Goal: Communication & Community: Participate in discussion

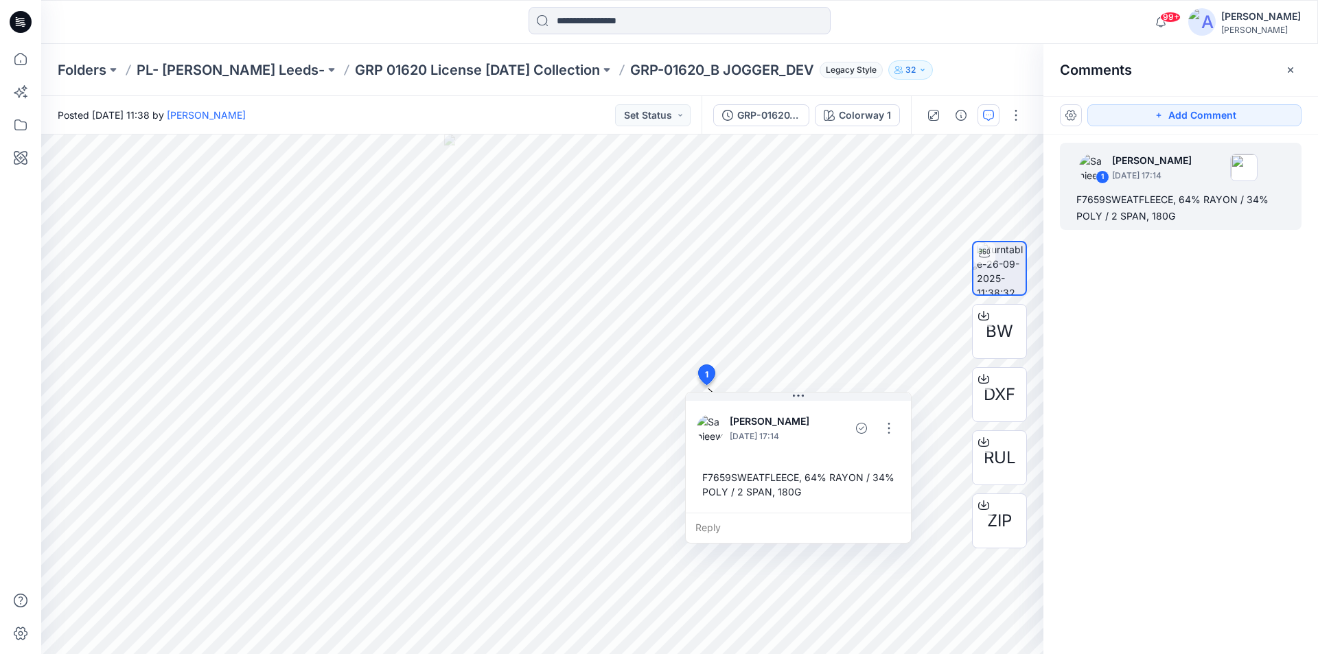
click at [19, 20] on icon at bounding box center [17, 19] width 3 height 1
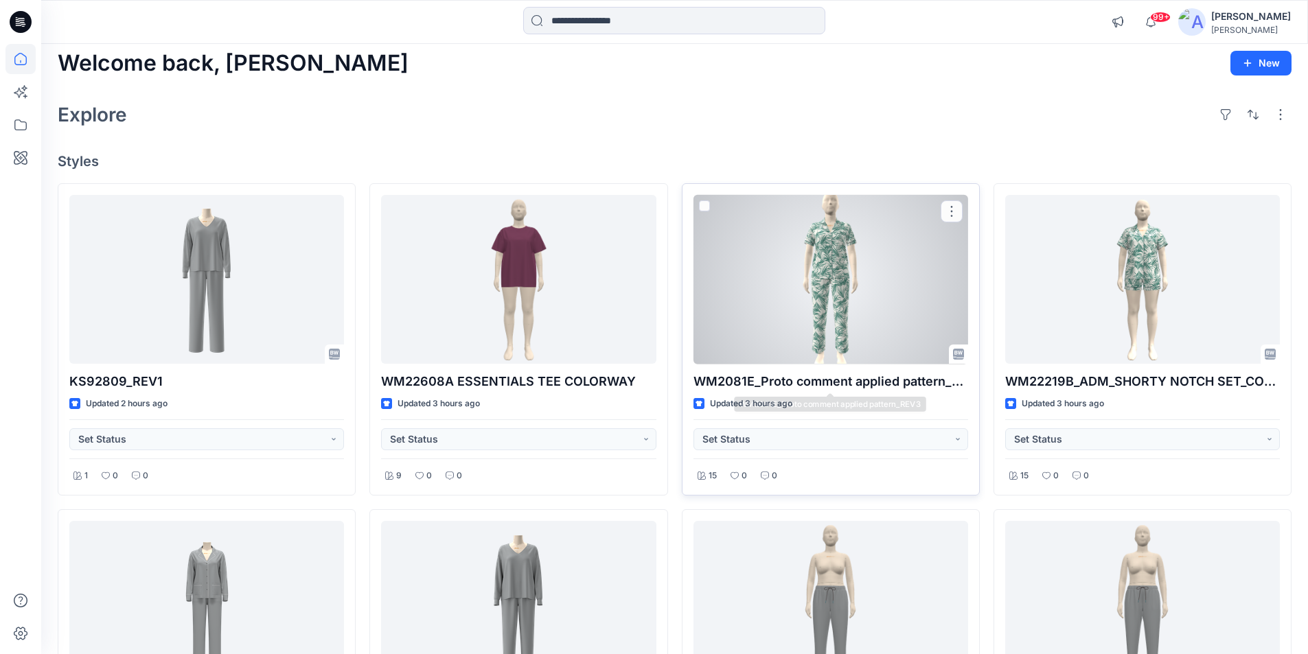
scroll to position [206, 0]
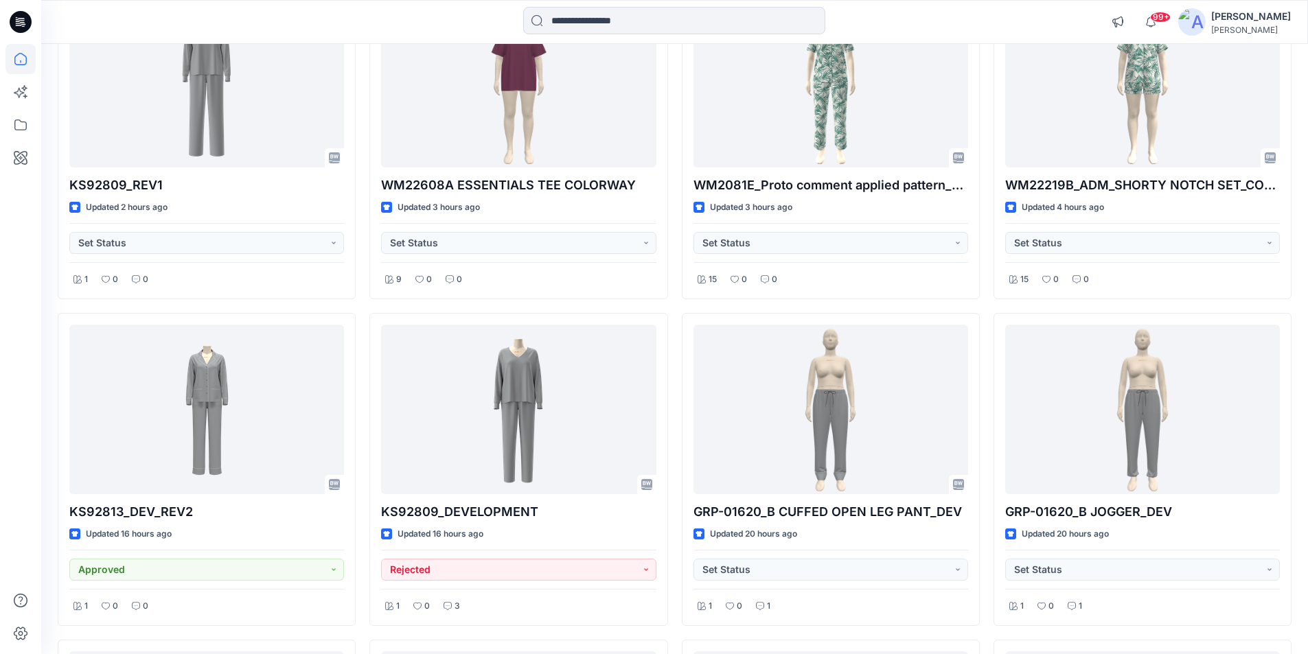
click at [18, 13] on icon at bounding box center [21, 22] width 22 height 22
click at [17, 18] on icon at bounding box center [17, 17] width 2 height 1
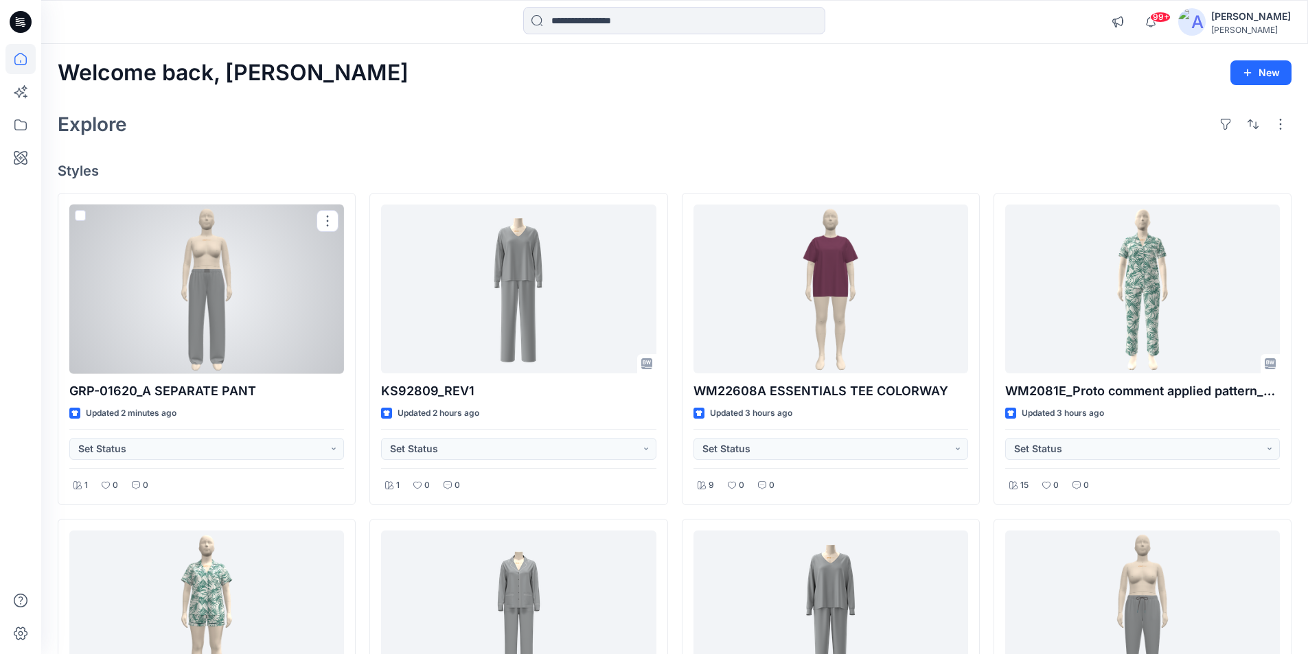
click at [293, 291] on div at bounding box center [206, 290] width 275 height 170
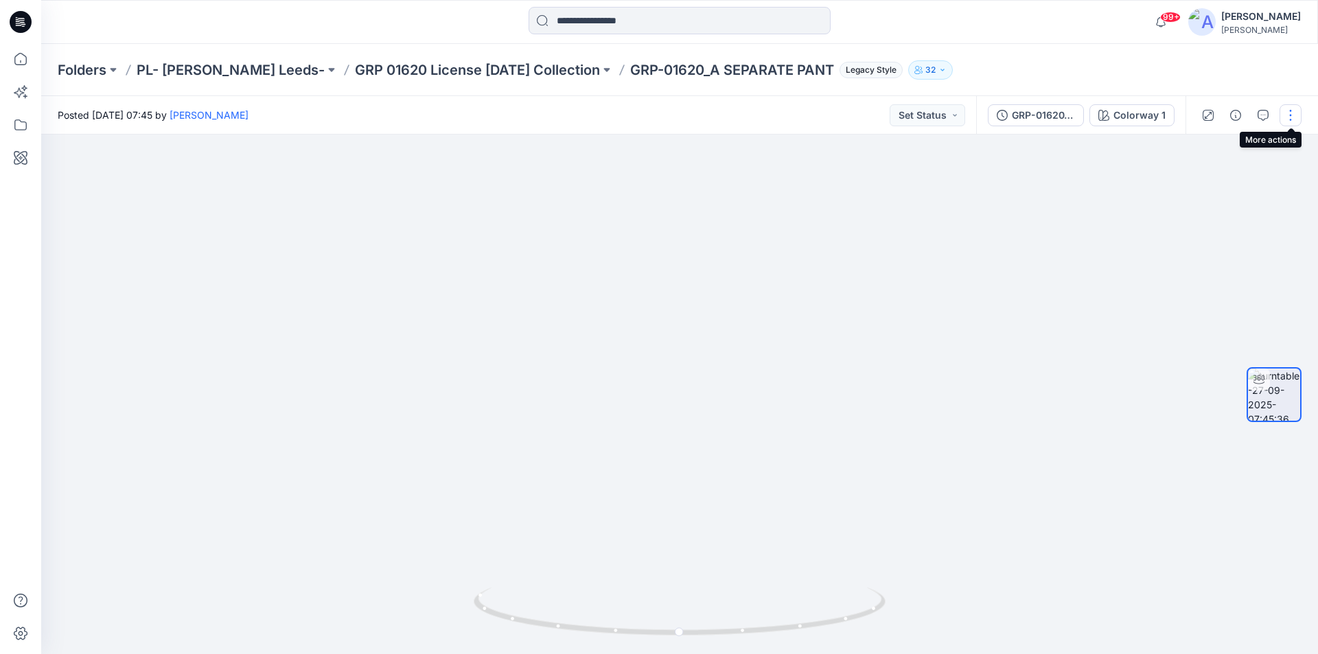
click at [1291, 111] on button "button" at bounding box center [1291, 115] width 22 height 22
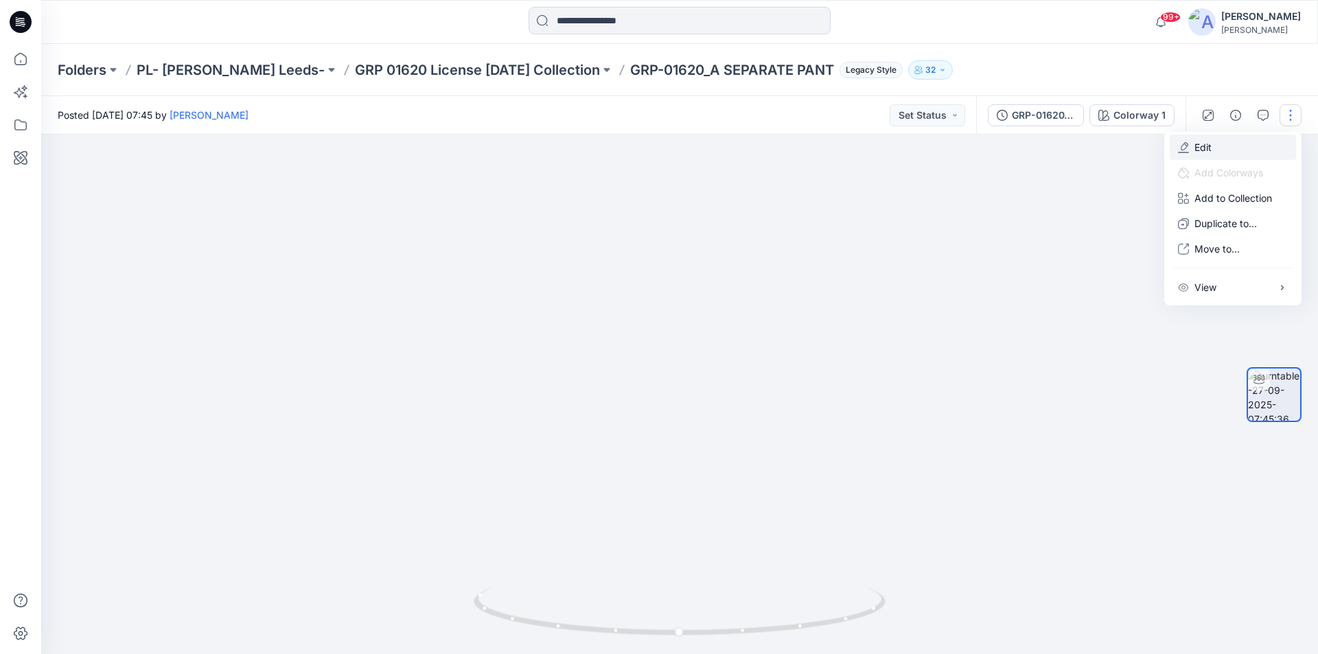
click at [1225, 148] on button "Edit" at bounding box center [1233, 147] width 126 height 25
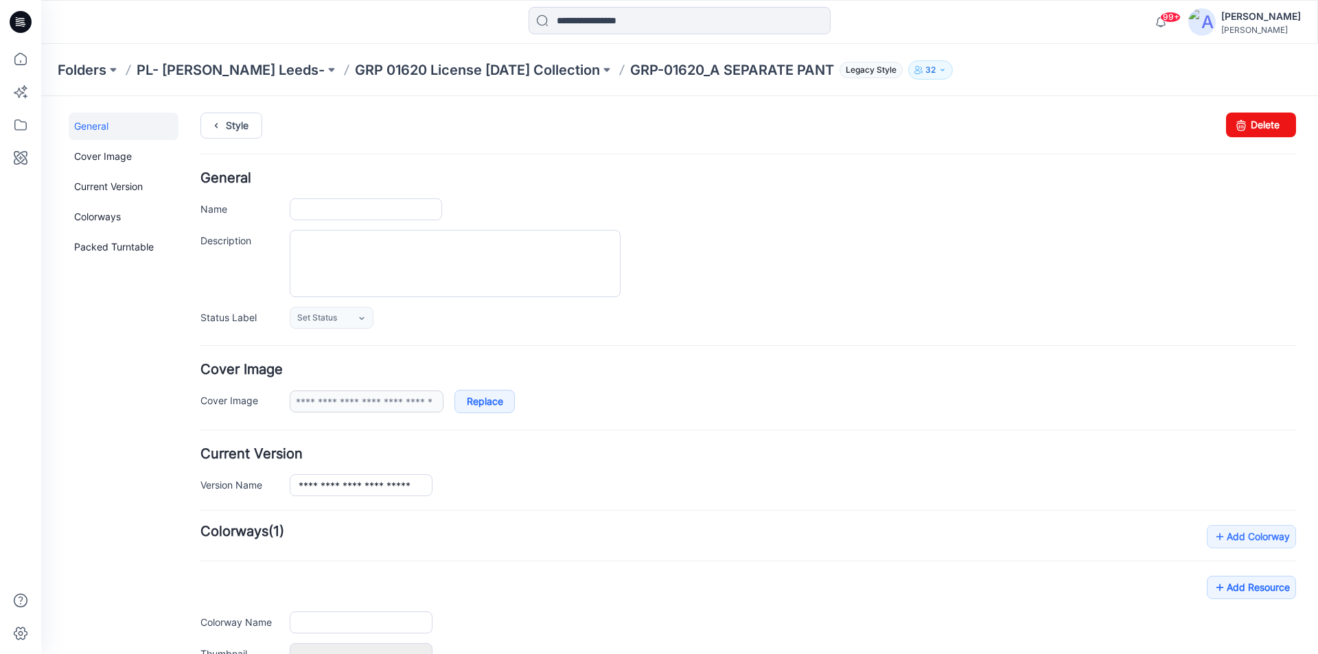
type input "**********"
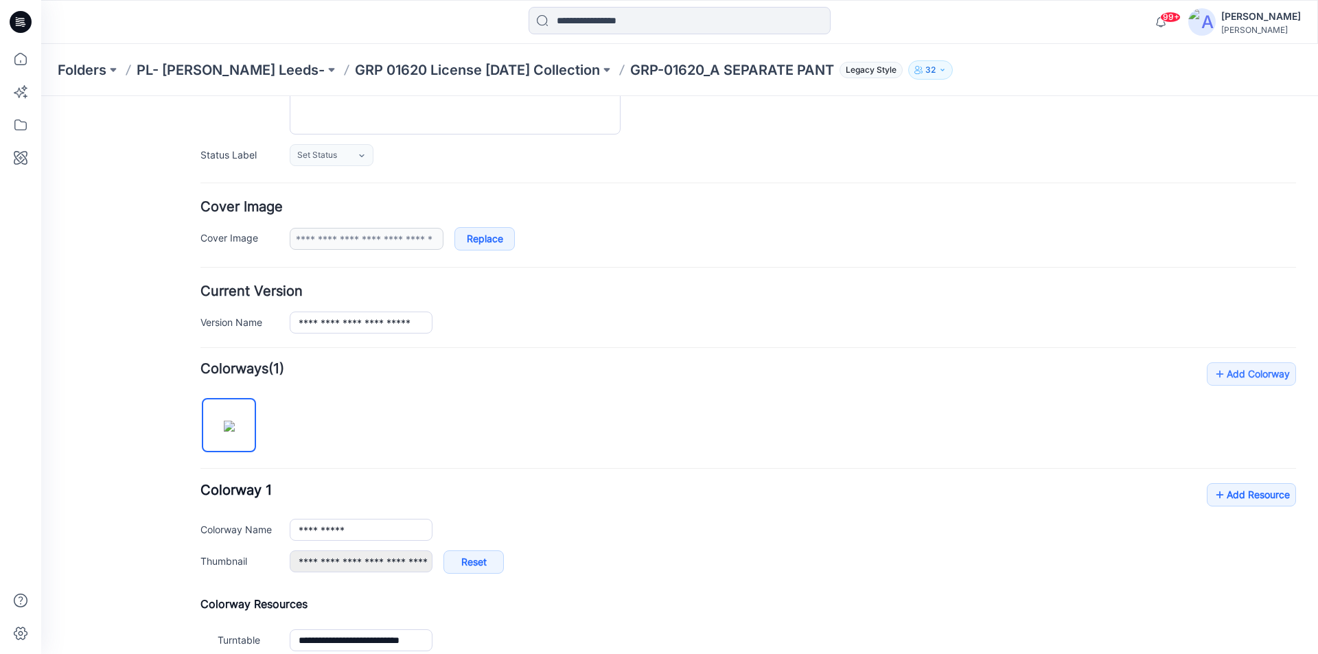
scroll to position [206, 0]
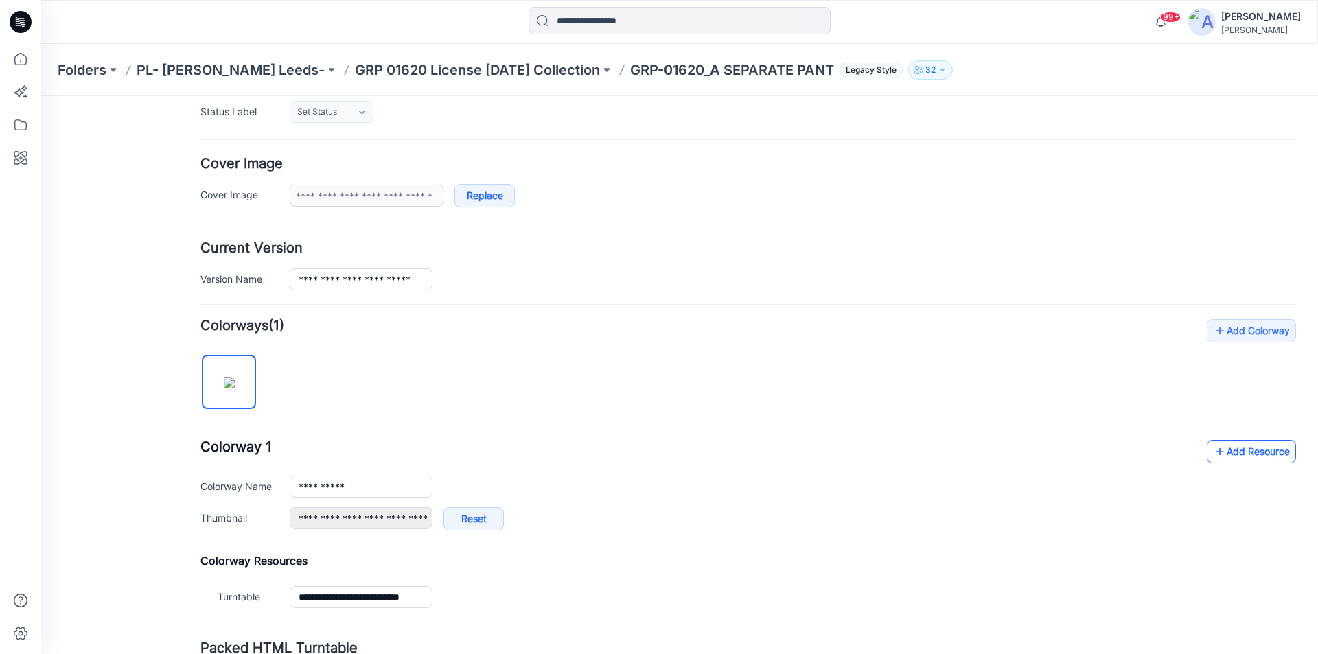
click at [1247, 456] on link "Add Resource" at bounding box center [1251, 451] width 89 height 23
click at [1244, 448] on link "Add Resource" at bounding box center [1251, 451] width 89 height 23
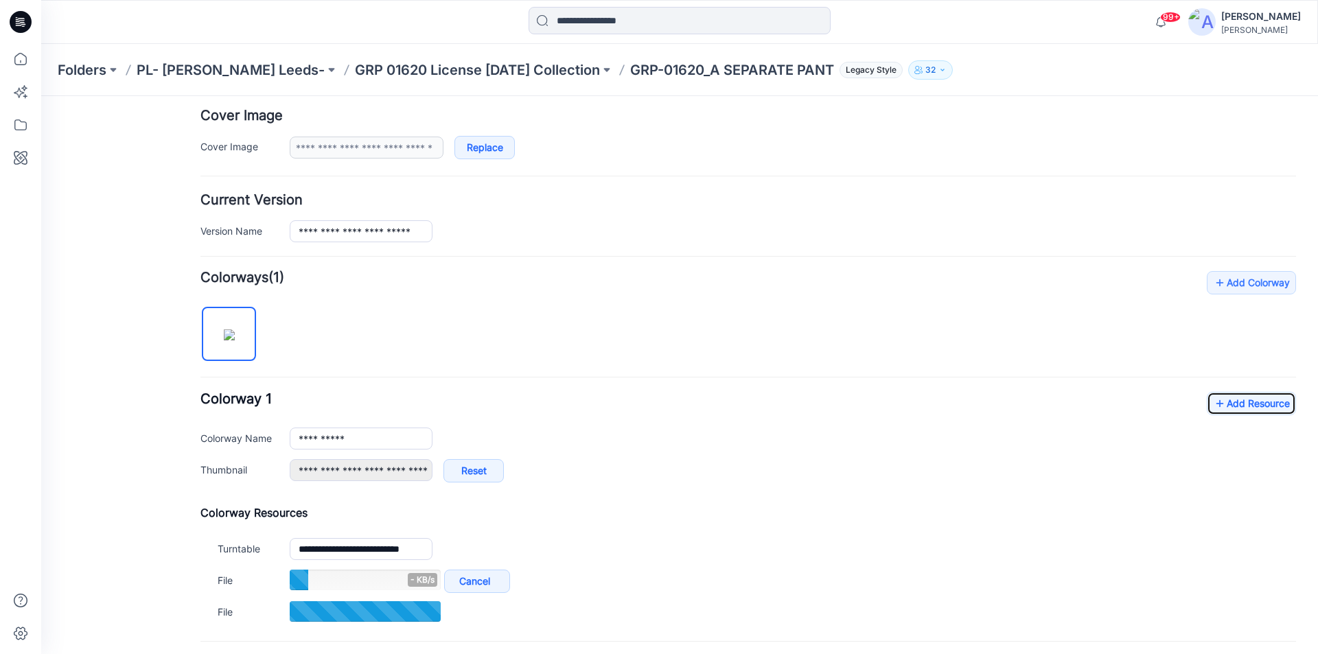
scroll to position [343, 0]
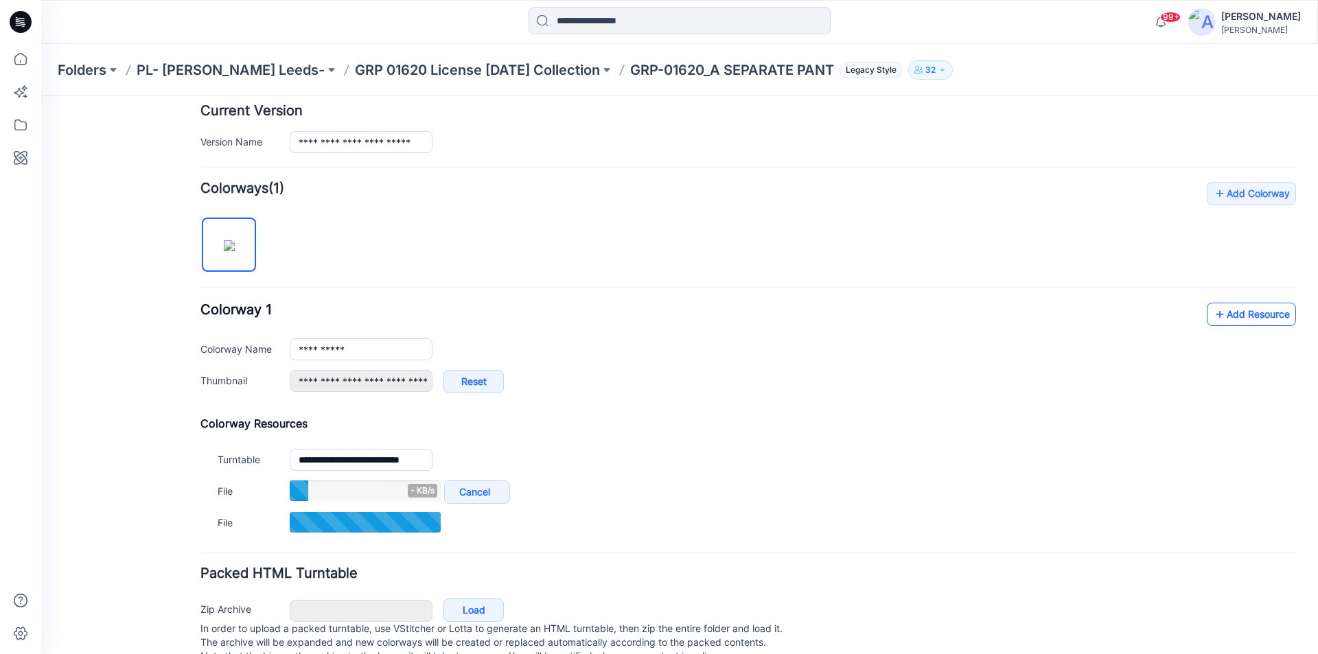
click at [1256, 311] on link "Add Resource" at bounding box center [1251, 314] width 89 height 23
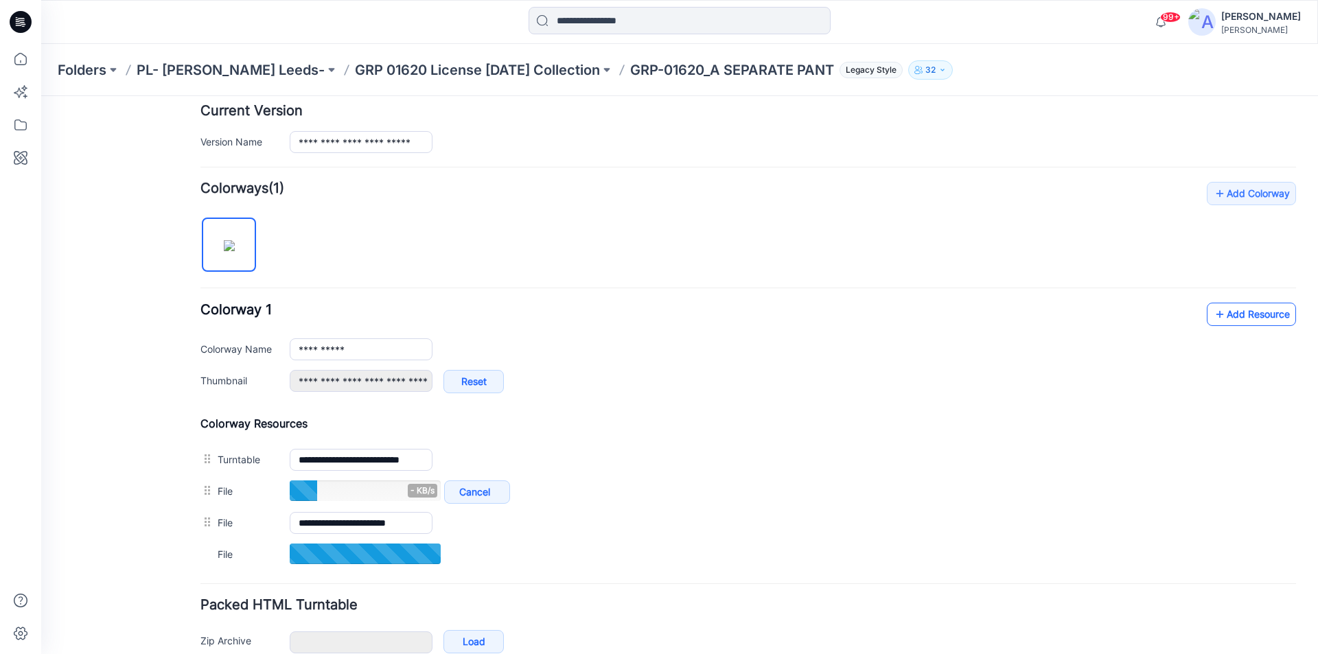
click at [1267, 322] on link "Add Resource" at bounding box center [1251, 314] width 89 height 23
click at [1230, 309] on link "Add Resource" at bounding box center [1251, 314] width 89 height 23
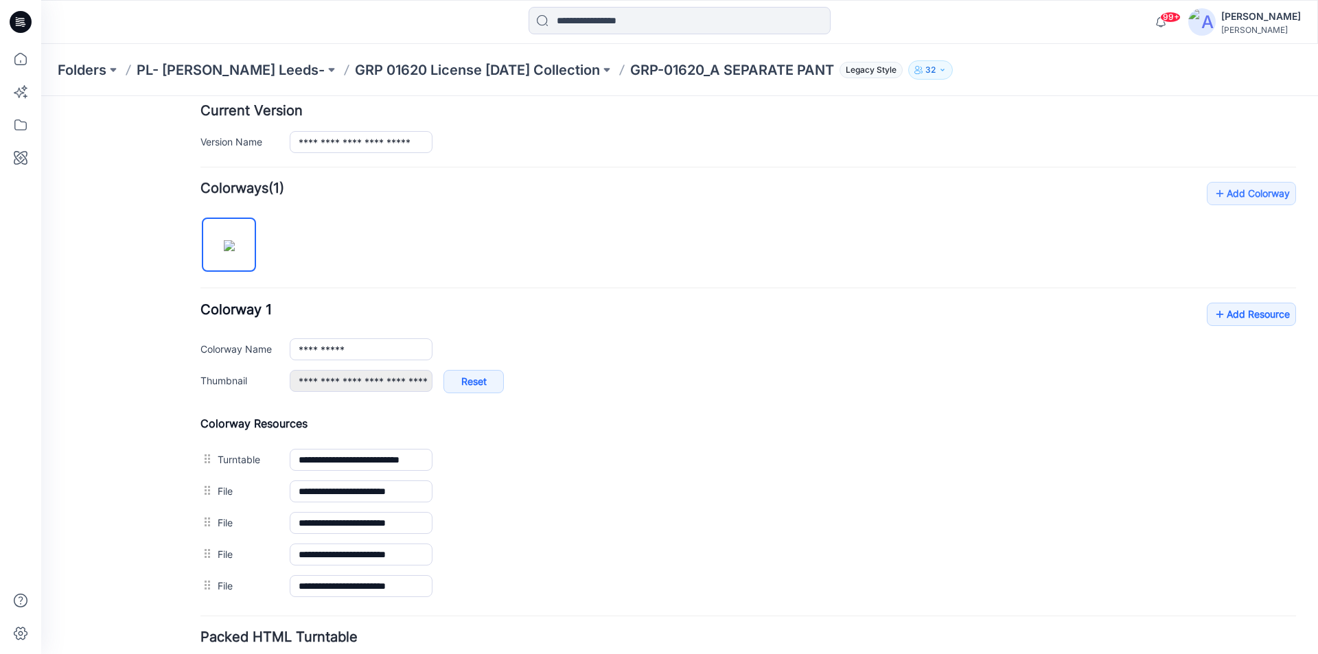
click at [25, 20] on icon at bounding box center [21, 22] width 22 height 22
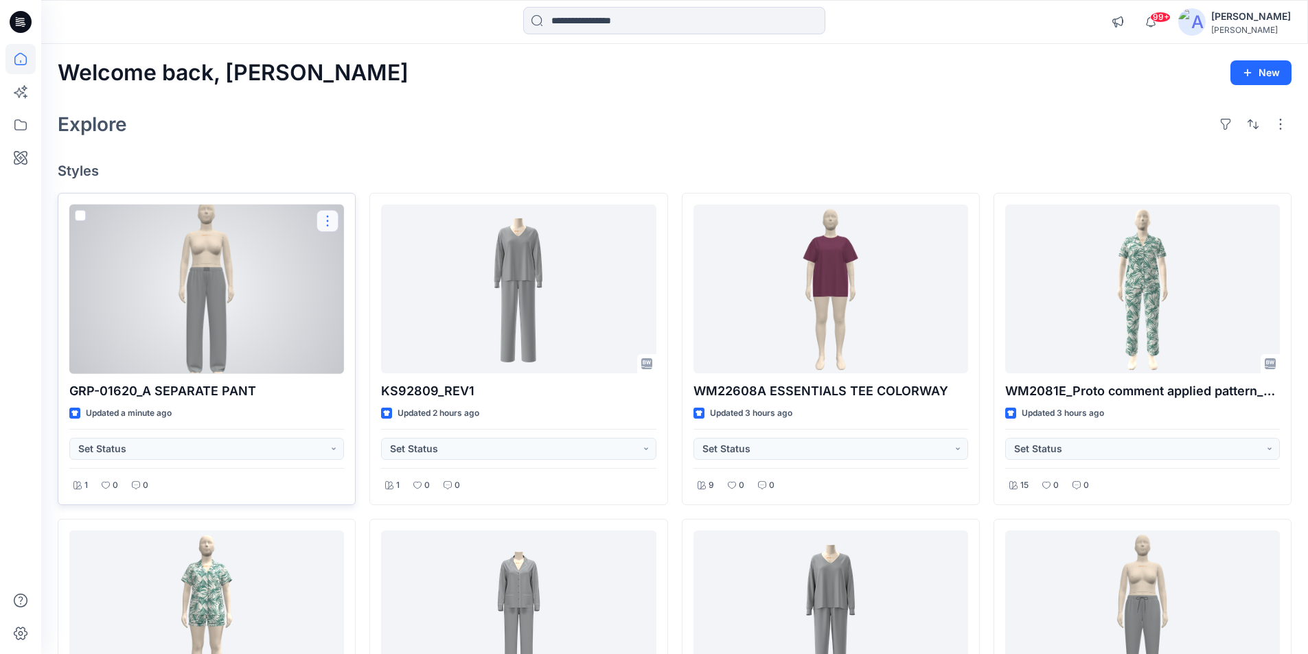
click at [323, 220] on button "button" at bounding box center [327, 221] width 22 height 22
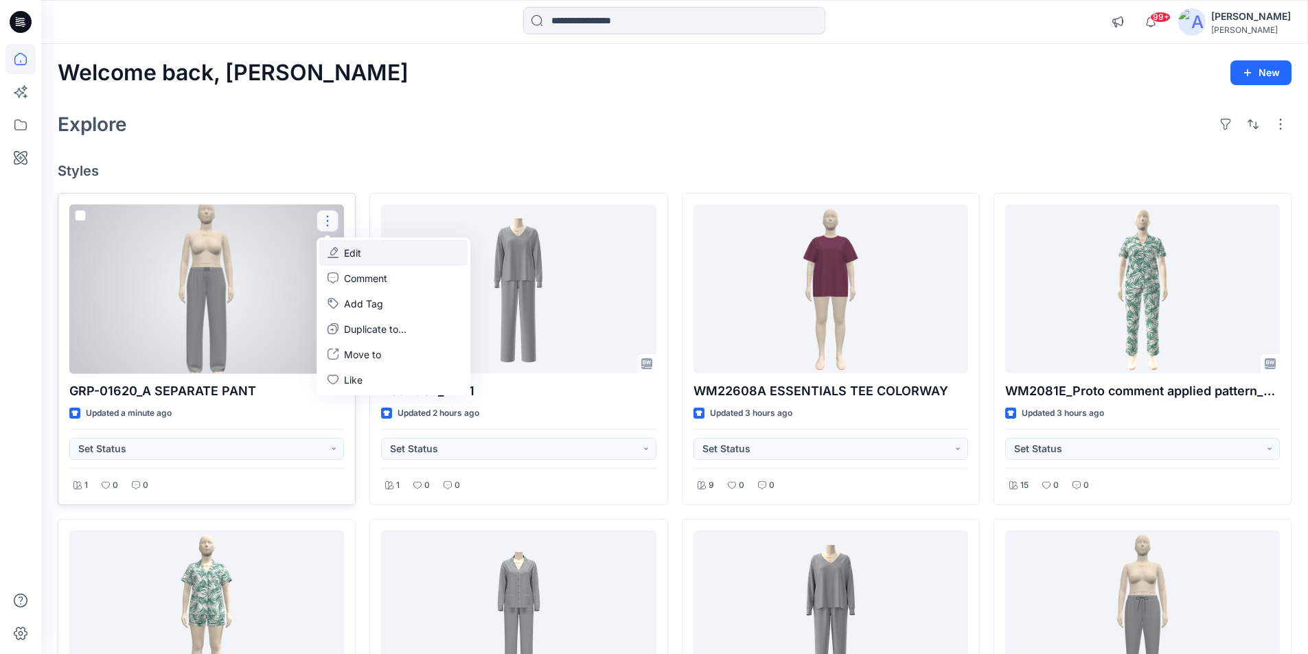
click at [369, 255] on button "Edit" at bounding box center [393, 252] width 148 height 25
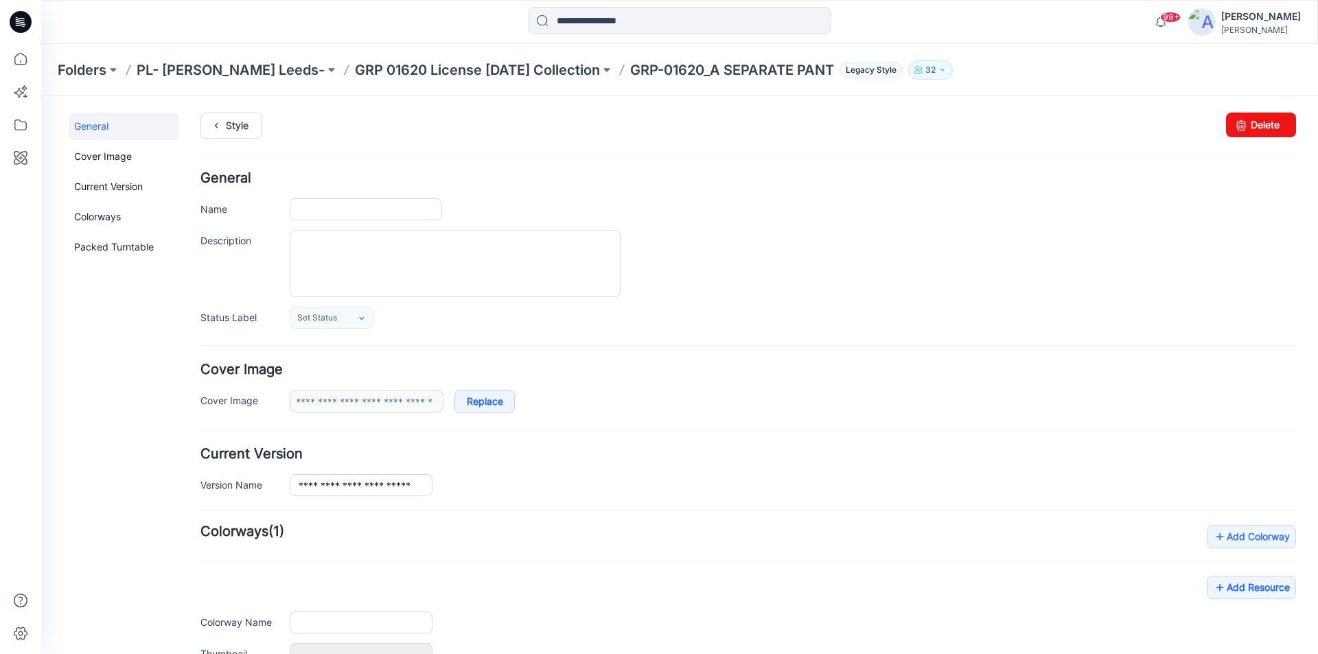
type input "**********"
drag, startPoint x: 408, startPoint y: 205, endPoint x: 461, endPoint y: 211, distance: 53.2
click at [461, 211] on div "**********" at bounding box center [793, 209] width 1006 height 22
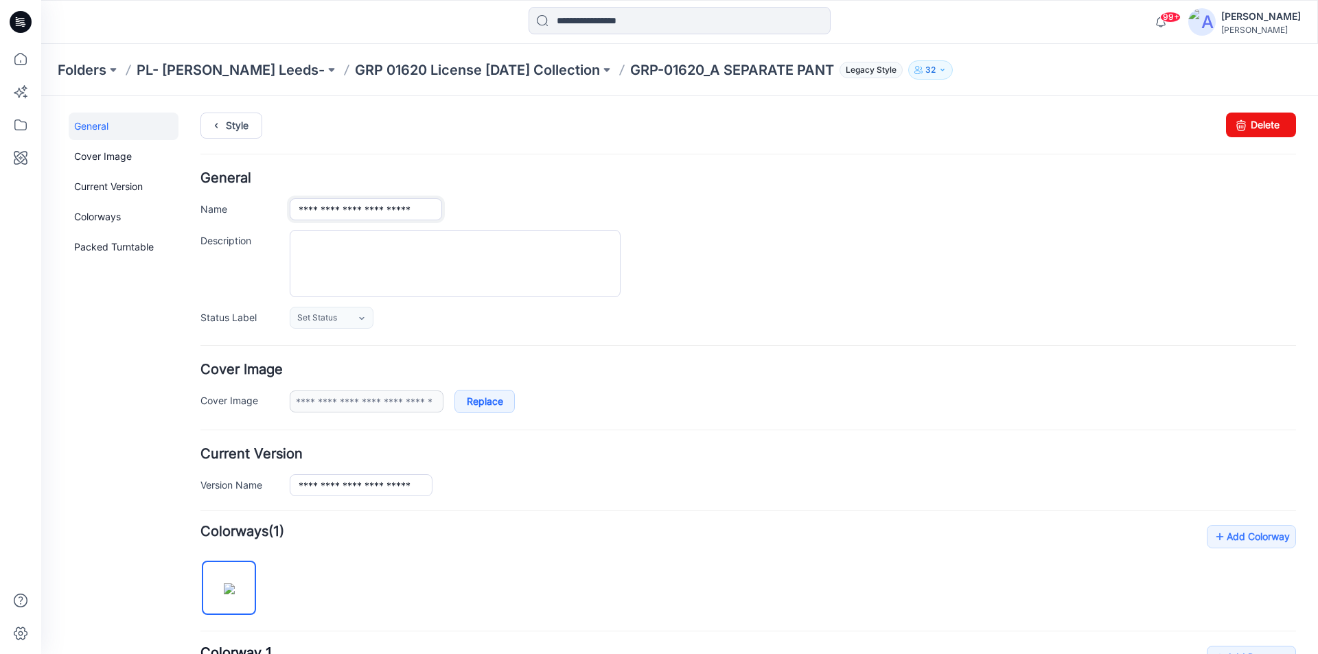
click at [440, 206] on input "**********" at bounding box center [366, 209] width 152 height 22
type input "**********"
drag, startPoint x: 710, startPoint y: 270, endPoint x: 728, endPoint y: 277, distance: 19.8
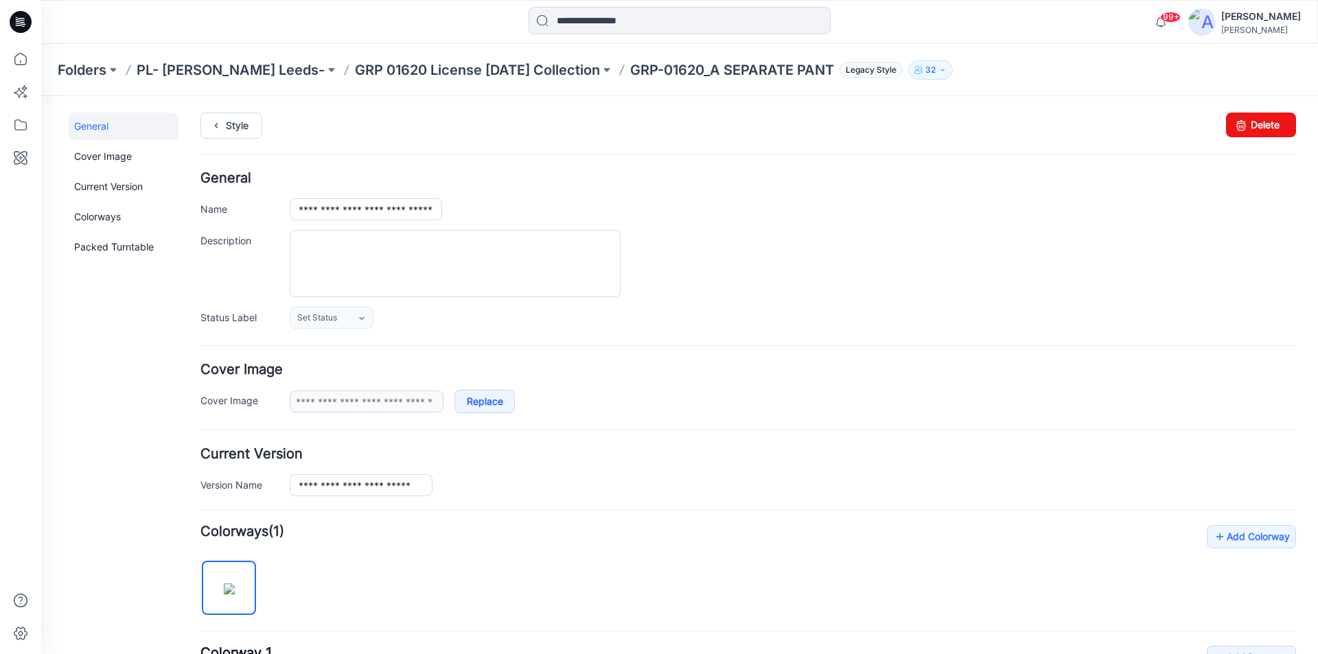
click at [711, 270] on div at bounding box center [793, 263] width 1006 height 67
click at [25, 23] on icon at bounding box center [21, 22] width 22 height 44
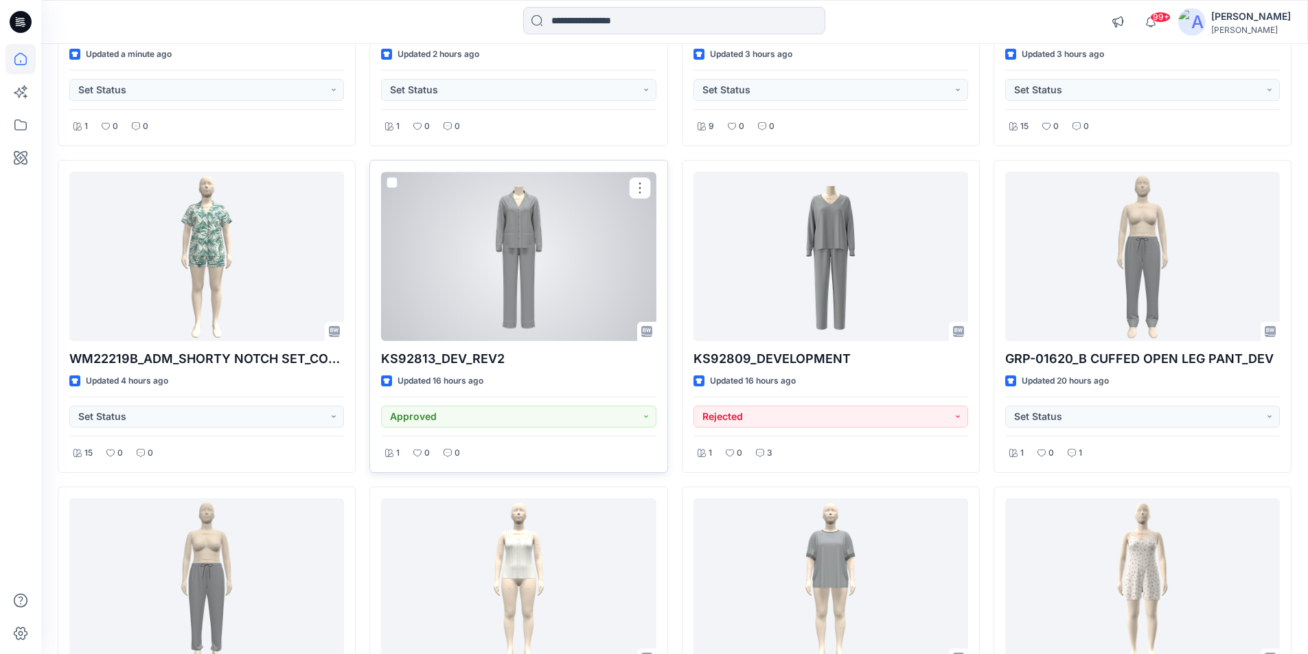
scroll to position [481, 0]
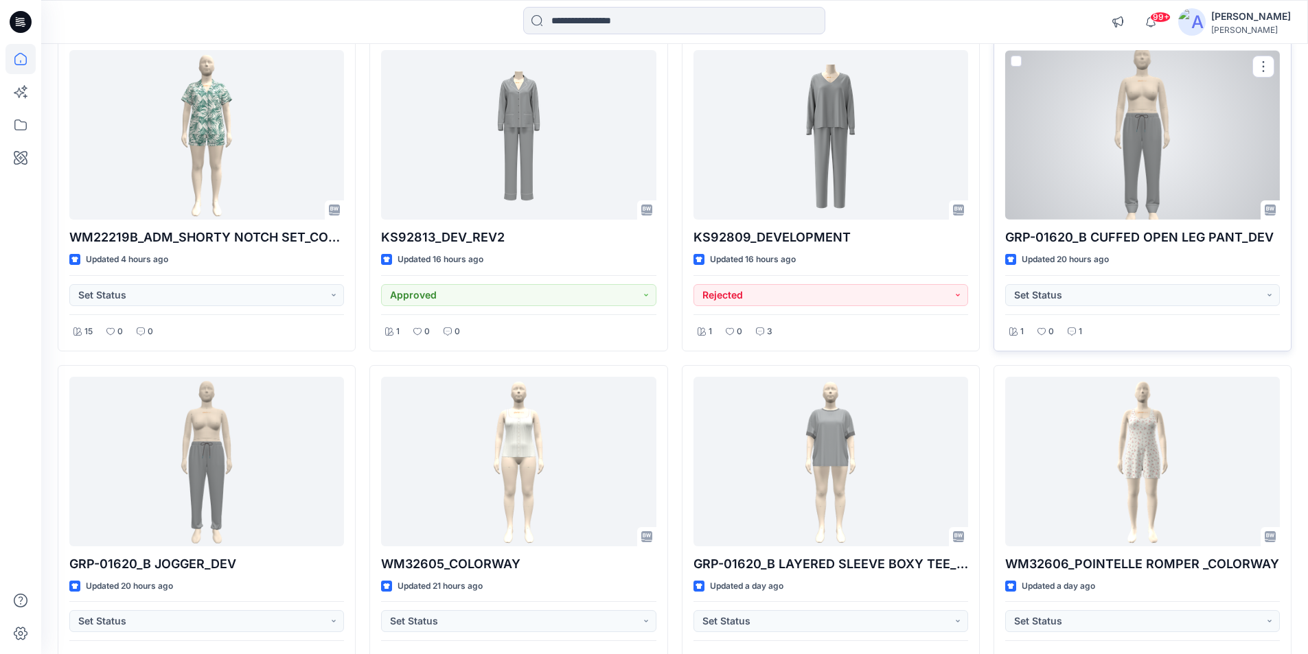
click at [1122, 155] on div at bounding box center [1142, 135] width 275 height 170
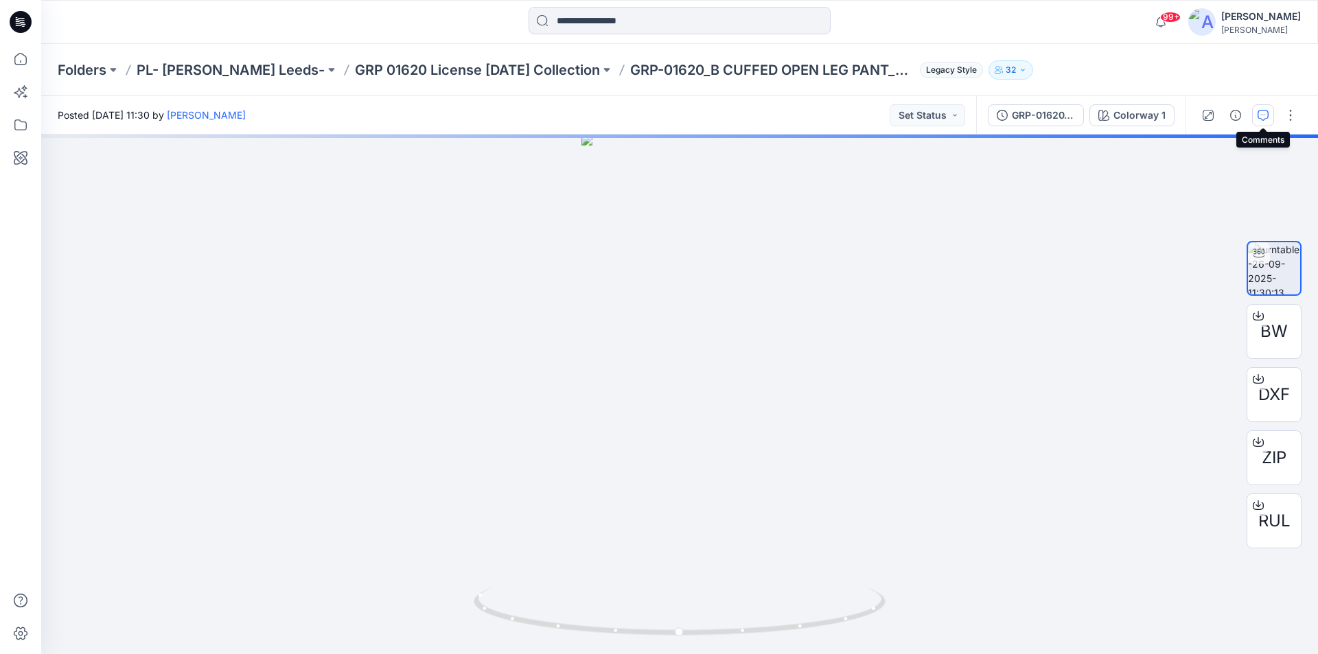
click at [1261, 114] on icon "button" at bounding box center [1263, 115] width 11 height 11
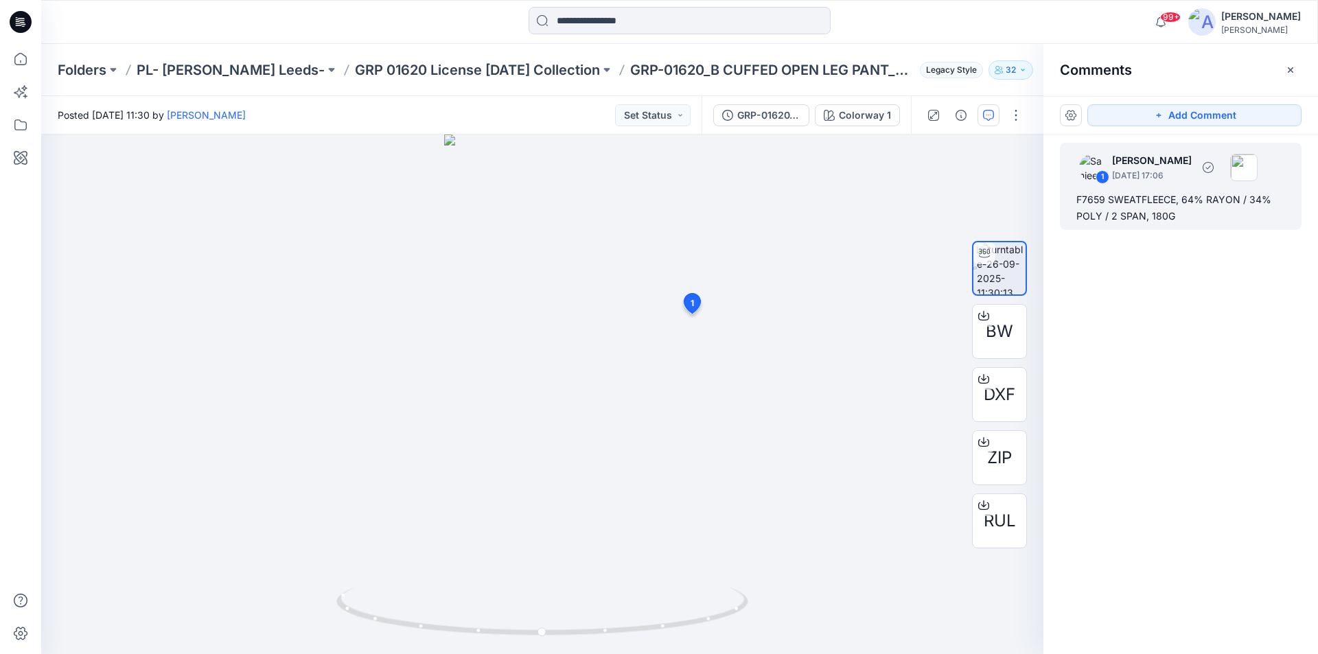
click at [1133, 203] on div "F7659 SWEATFLEECE, 64% RAYON / 34% POLY / 2 SPAN, 180G" at bounding box center [1180, 208] width 209 height 33
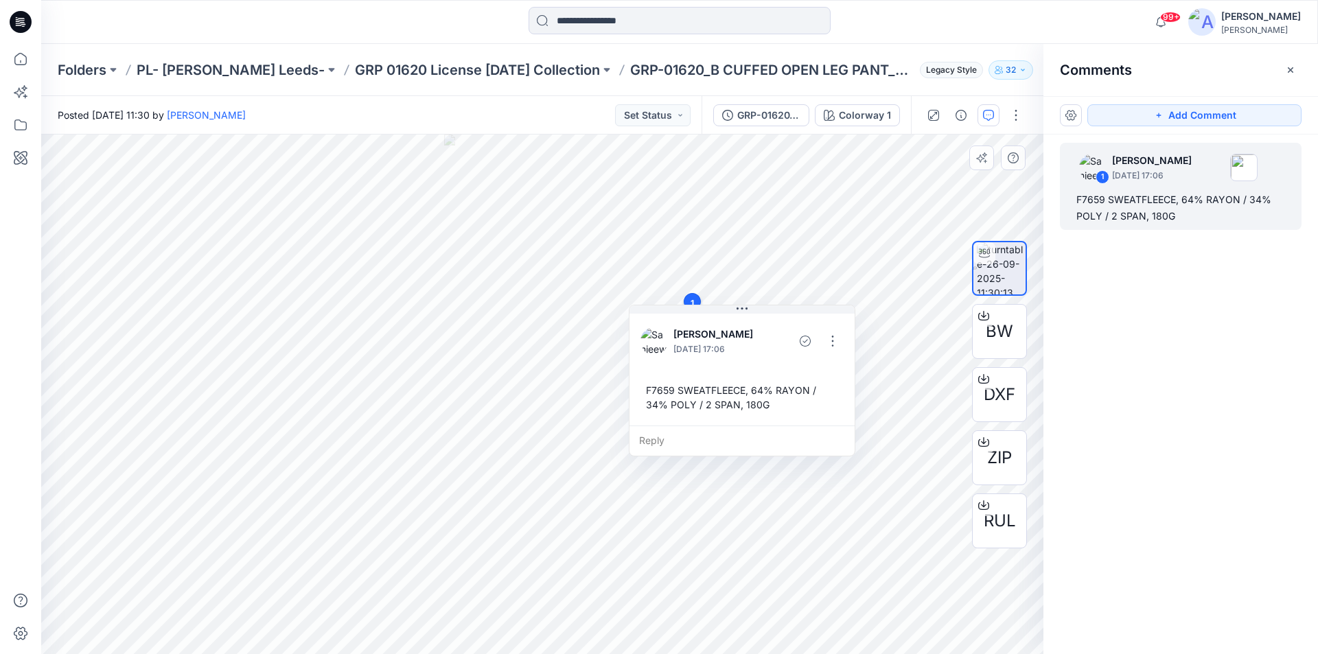
drag, startPoint x: 809, startPoint y: 422, endPoint x: 800, endPoint y: 380, distance: 42.1
click at [768, 404] on div "F7659 SWEATFLEECE, 64% RAYON / 34% POLY / 2 SPAN, 180G" at bounding box center [742, 398] width 203 height 40
click at [831, 336] on button "button" at bounding box center [833, 339] width 22 height 22
click at [812, 370] on p "Edit comment" at bounding box center [837, 371] width 62 height 14
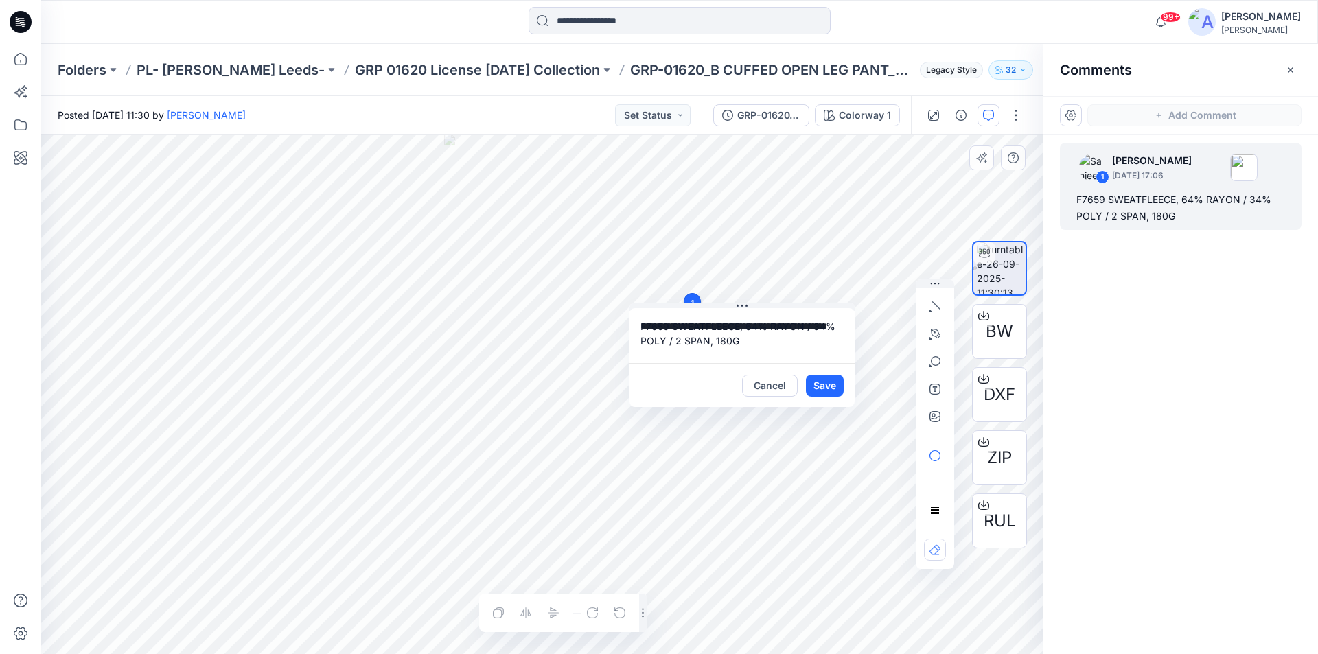
drag, startPoint x: 737, startPoint y: 345, endPoint x: 642, endPoint y: 325, distance: 97.3
click at [642, 325] on textarea "**********" at bounding box center [742, 335] width 225 height 55
click at [21, 24] on icon at bounding box center [21, 22] width 22 height 22
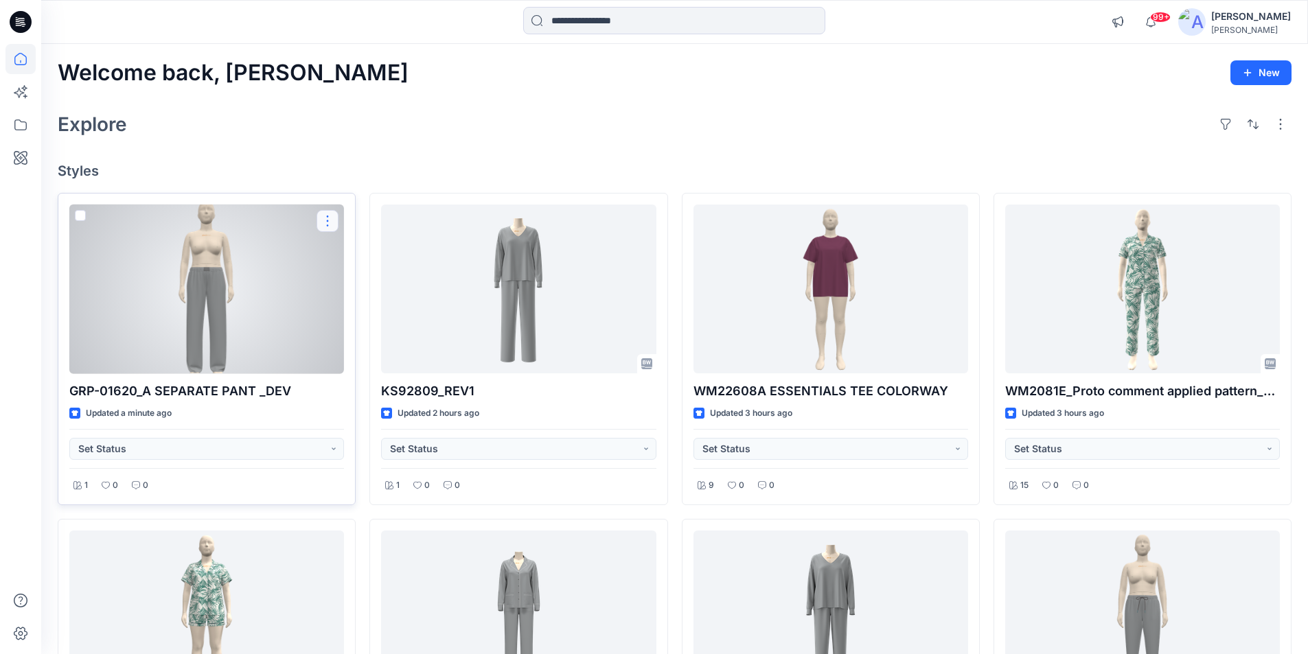
click at [330, 220] on button "button" at bounding box center [327, 221] width 22 height 22
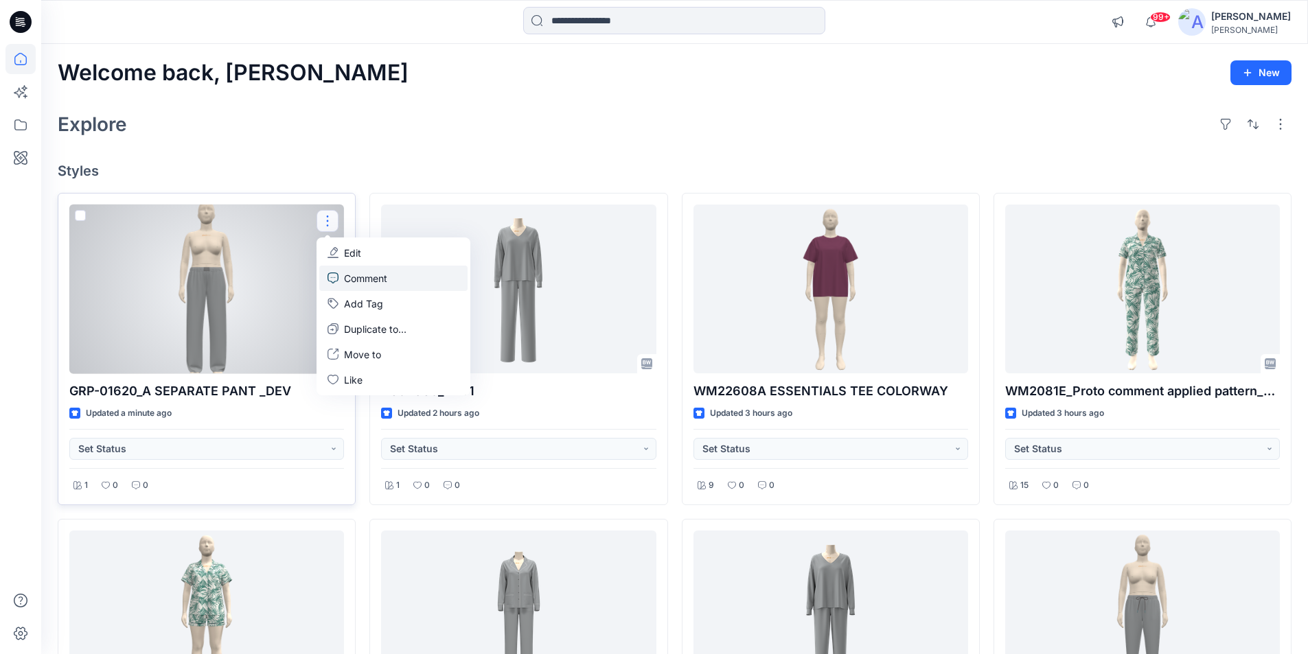
click at [373, 282] on p "Comment" at bounding box center [365, 278] width 43 height 14
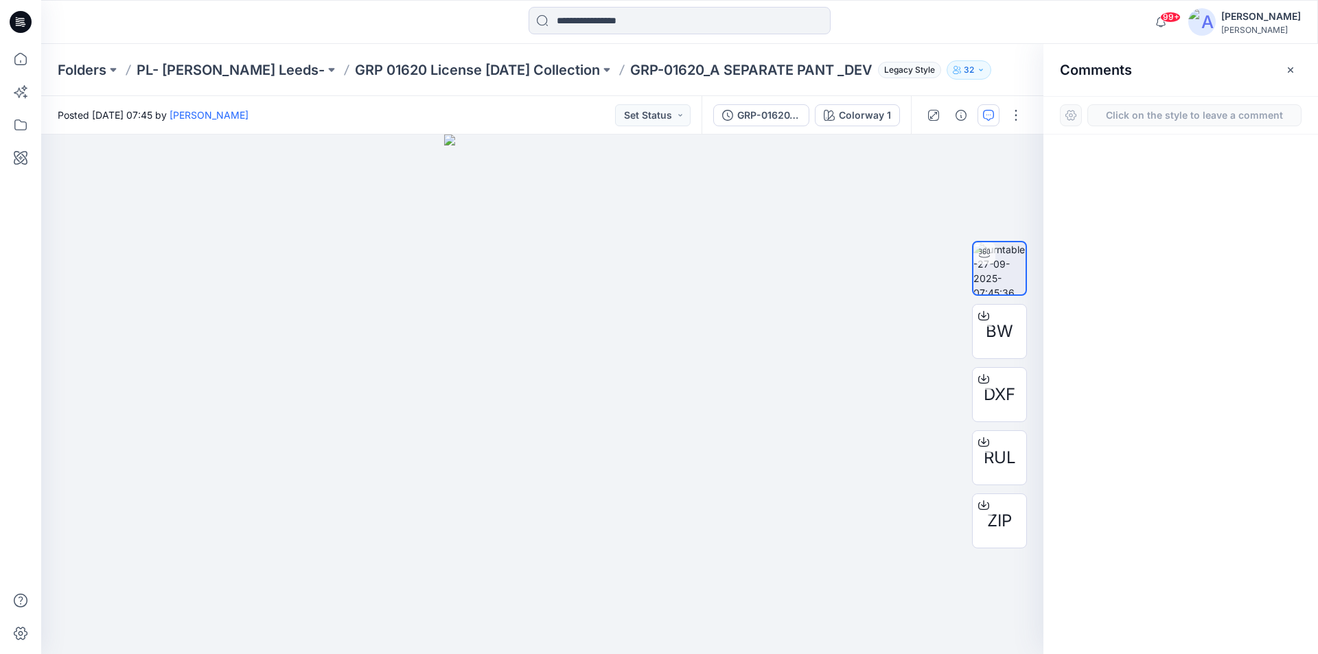
click at [1155, 115] on button "Click on the style to leave a comment" at bounding box center [1194, 115] width 214 height 22
click at [755, 327] on div "1" at bounding box center [542, 395] width 1002 height 520
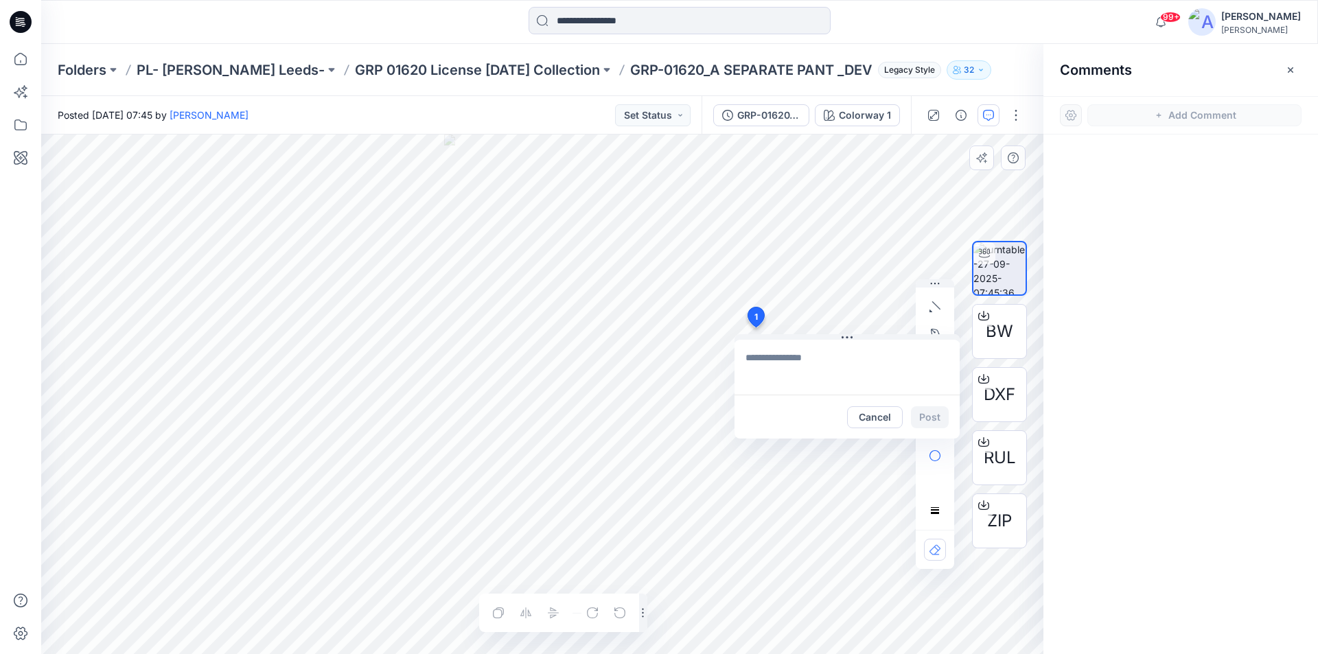
type textarea "**********"
click at [923, 413] on button "Post" at bounding box center [930, 417] width 38 height 22
